Goal: Submit feedback/report problem: Submit feedback/report problem

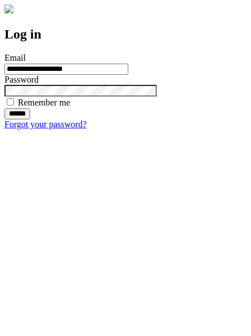
type input "**********"
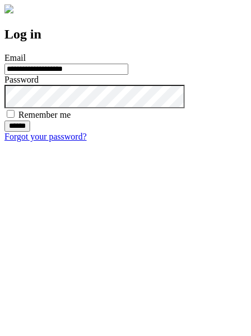
click at [30, 132] on input "******" at bounding box center [17, 126] width 26 height 11
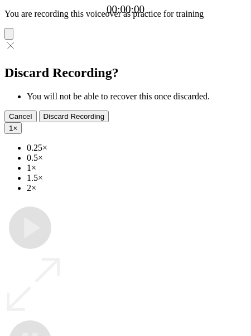
type input "**********"
